Goal: Task Accomplishment & Management: Manage account settings

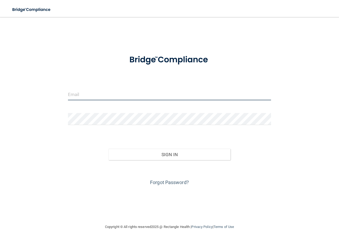
click at [130, 97] on input "email" at bounding box center [169, 94] width 203 height 12
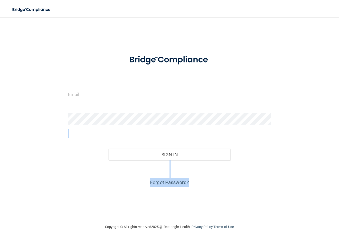
drag, startPoint x: 254, startPoint y: 179, endPoint x: 256, endPoint y: 184, distance: 5.4
click at [256, 184] on form "Invalid email/password. You don't have permission to access that page. Sign In …" at bounding box center [169, 118] width 203 height 138
click at [234, 95] on input "email" at bounding box center [169, 94] width 203 height 12
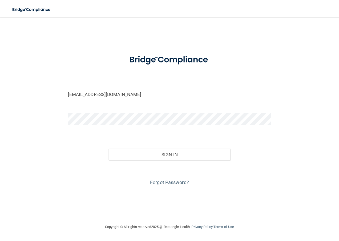
type input "[EMAIL_ADDRESS][DOMAIN_NAME]"
click at [108, 149] on button "Sign In" at bounding box center [169, 155] width 122 height 12
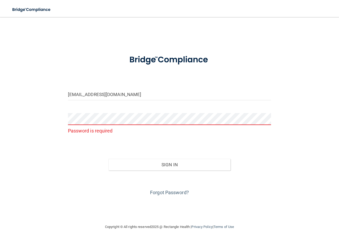
click at [247, 127] on p "Password is required" at bounding box center [169, 131] width 203 height 9
click at [108, 149] on button "Sign In" at bounding box center [169, 155] width 122 height 12
